Goal: Transaction & Acquisition: Subscribe to service/newsletter

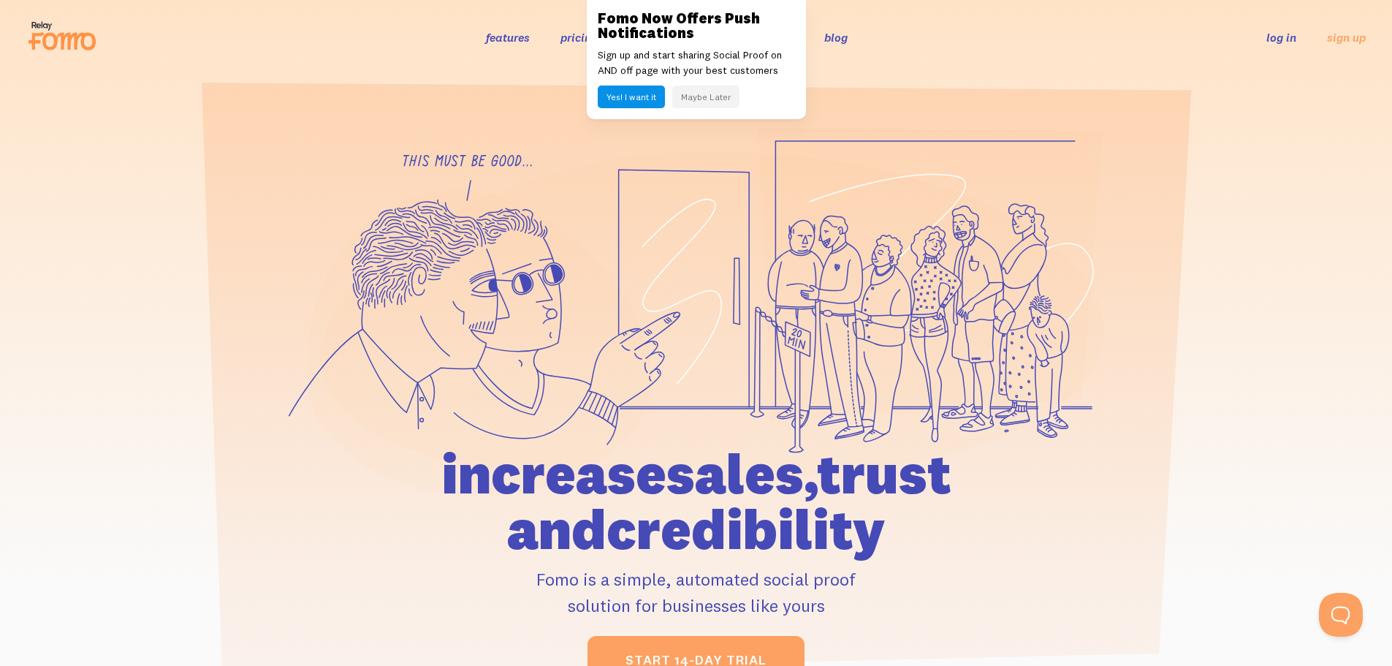
click at [696, 103] on button "Maybe Later" at bounding box center [705, 96] width 67 height 23
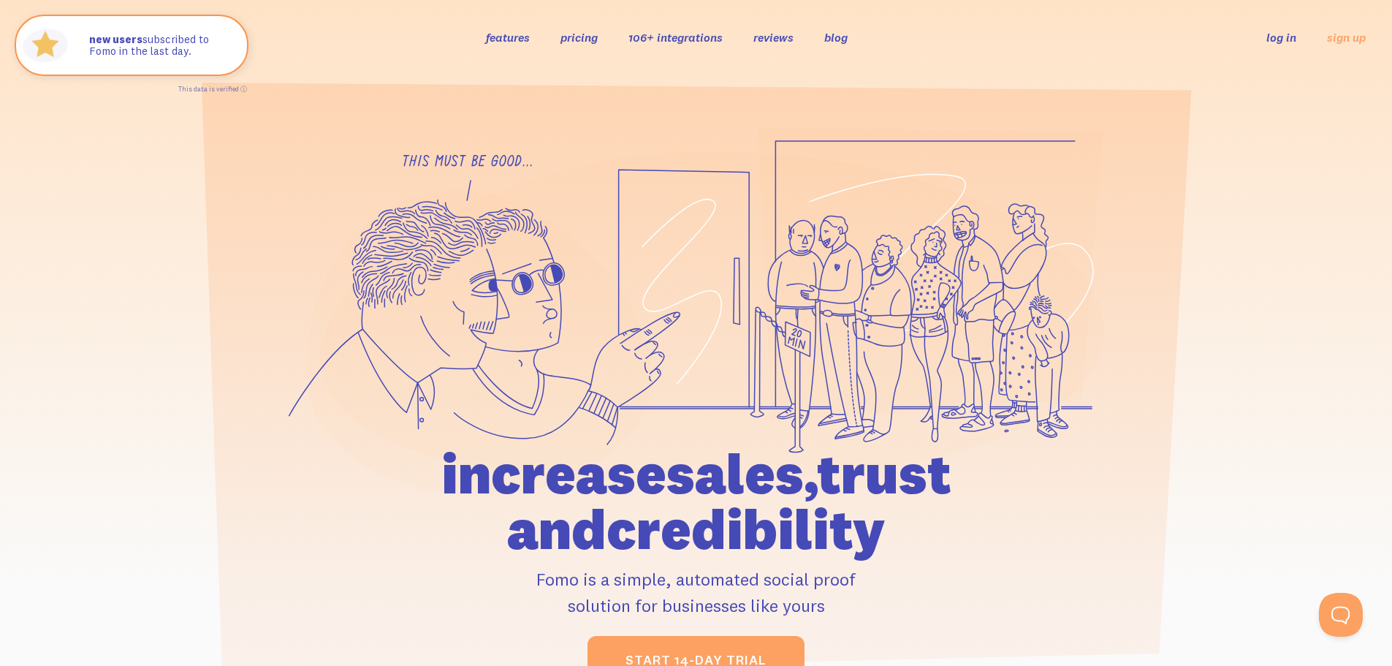
click at [1337, 118] on section at bounding box center [696, 384] width 1392 height 618
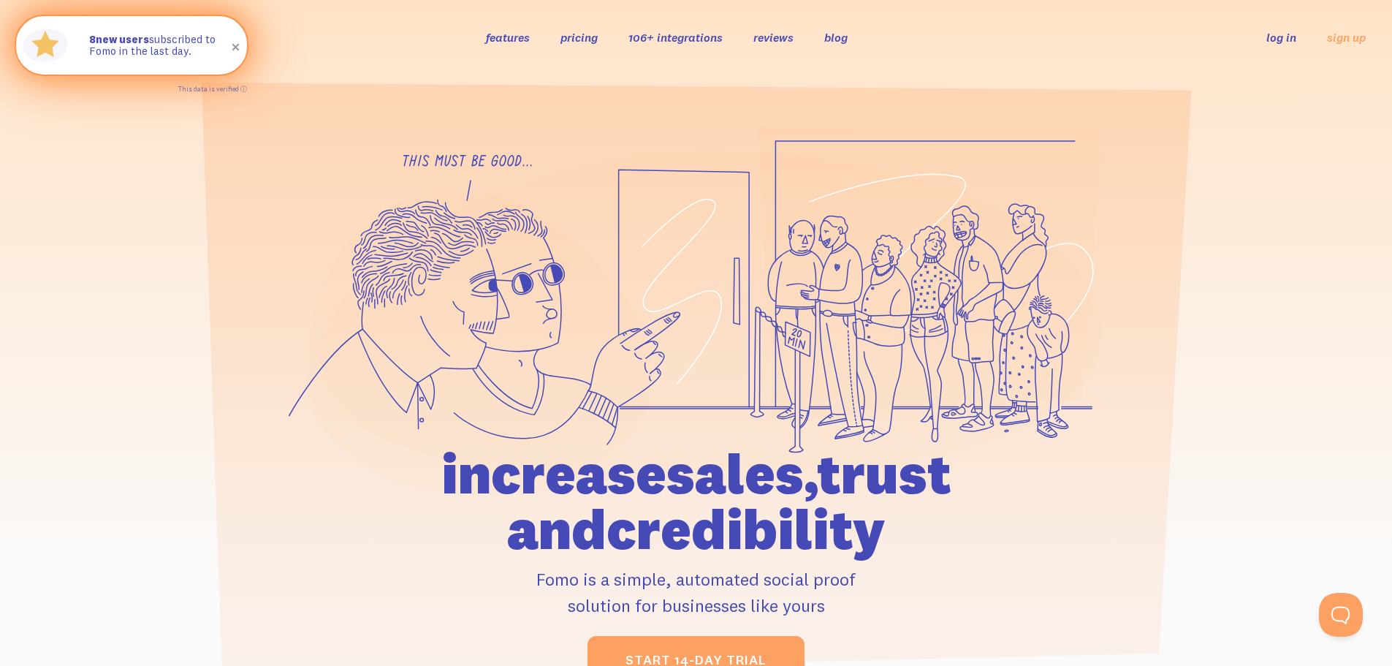
click at [236, 44] on span at bounding box center [236, 47] width 25 height 25
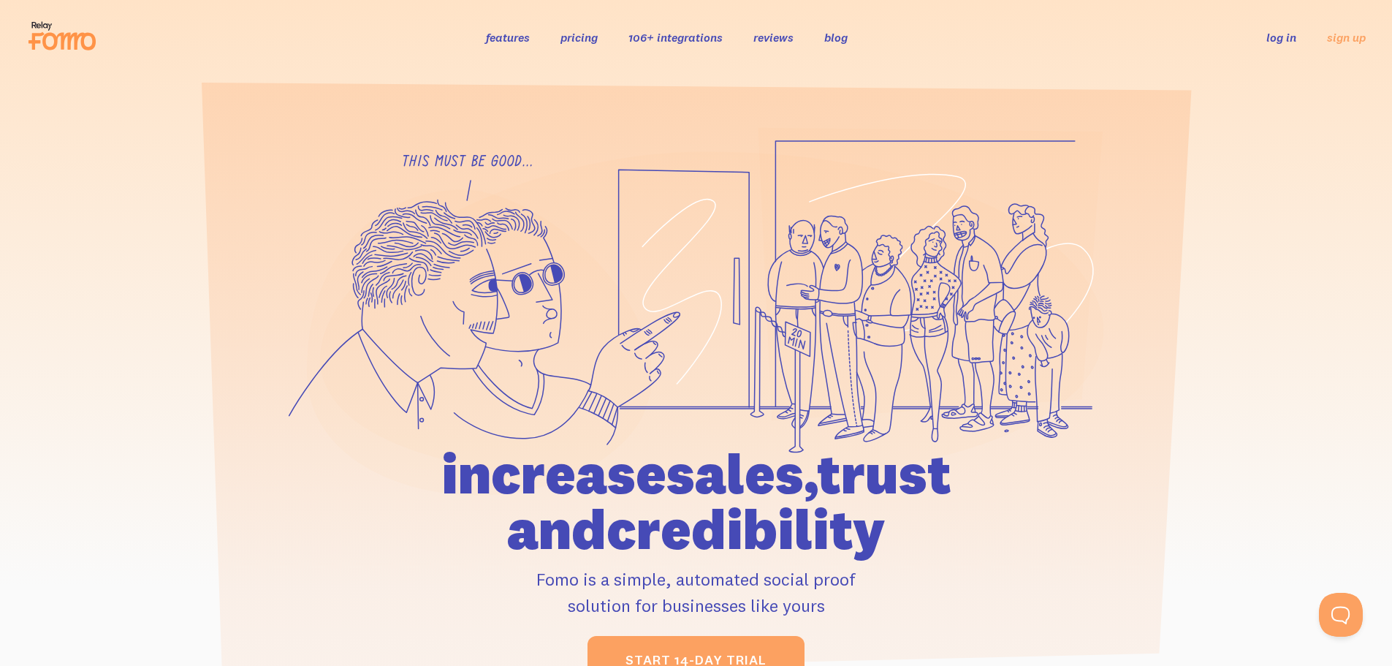
click at [1226, 303] on div at bounding box center [696, 405] width 1392 height 557
click at [1324, 195] on div at bounding box center [696, 405] width 1392 height 557
click at [1296, 153] on div at bounding box center [696, 405] width 1392 height 557
click at [1317, 175] on div at bounding box center [696, 405] width 1392 height 557
click at [1331, 138] on div at bounding box center [696, 405] width 1392 height 557
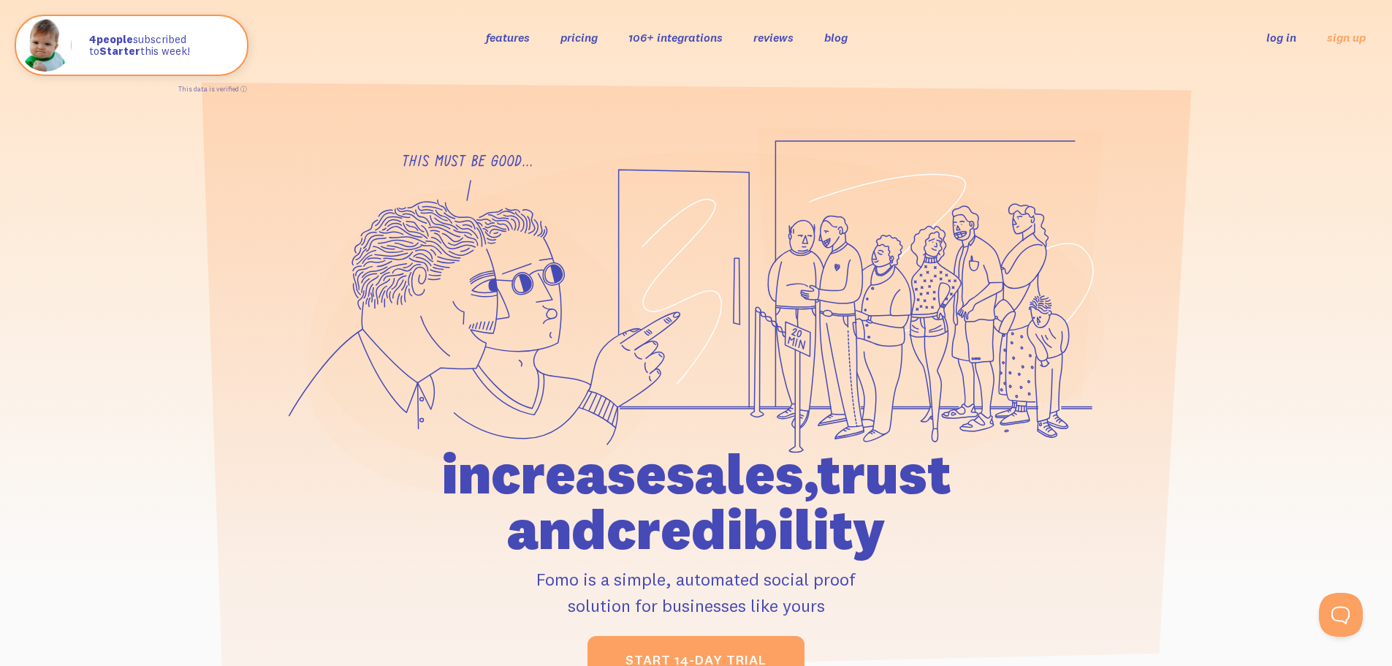
click at [1324, 121] on section at bounding box center [696, 384] width 1392 height 618
click at [661, 32] on link "106+ integrations" at bounding box center [675, 37] width 94 height 15
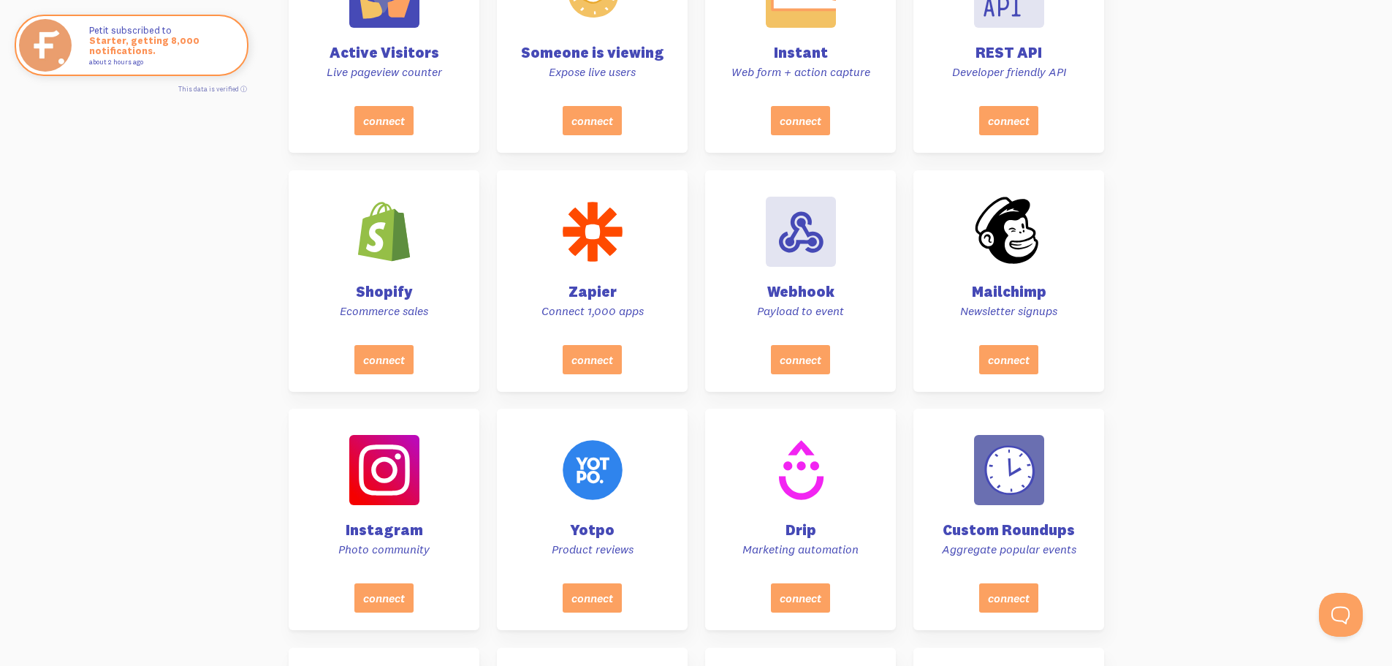
scroll to position [658, 0]
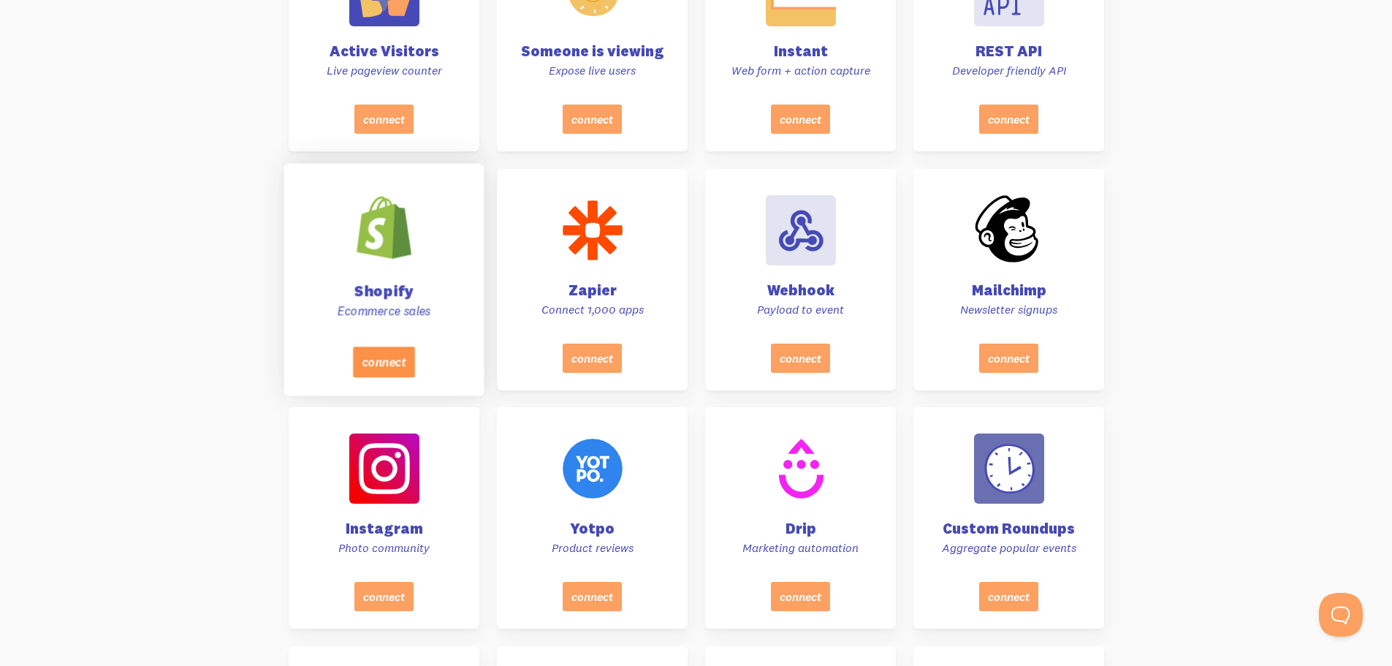
click at [398, 365] on button "connect" at bounding box center [383, 361] width 62 height 31
